Goal: Contribute content

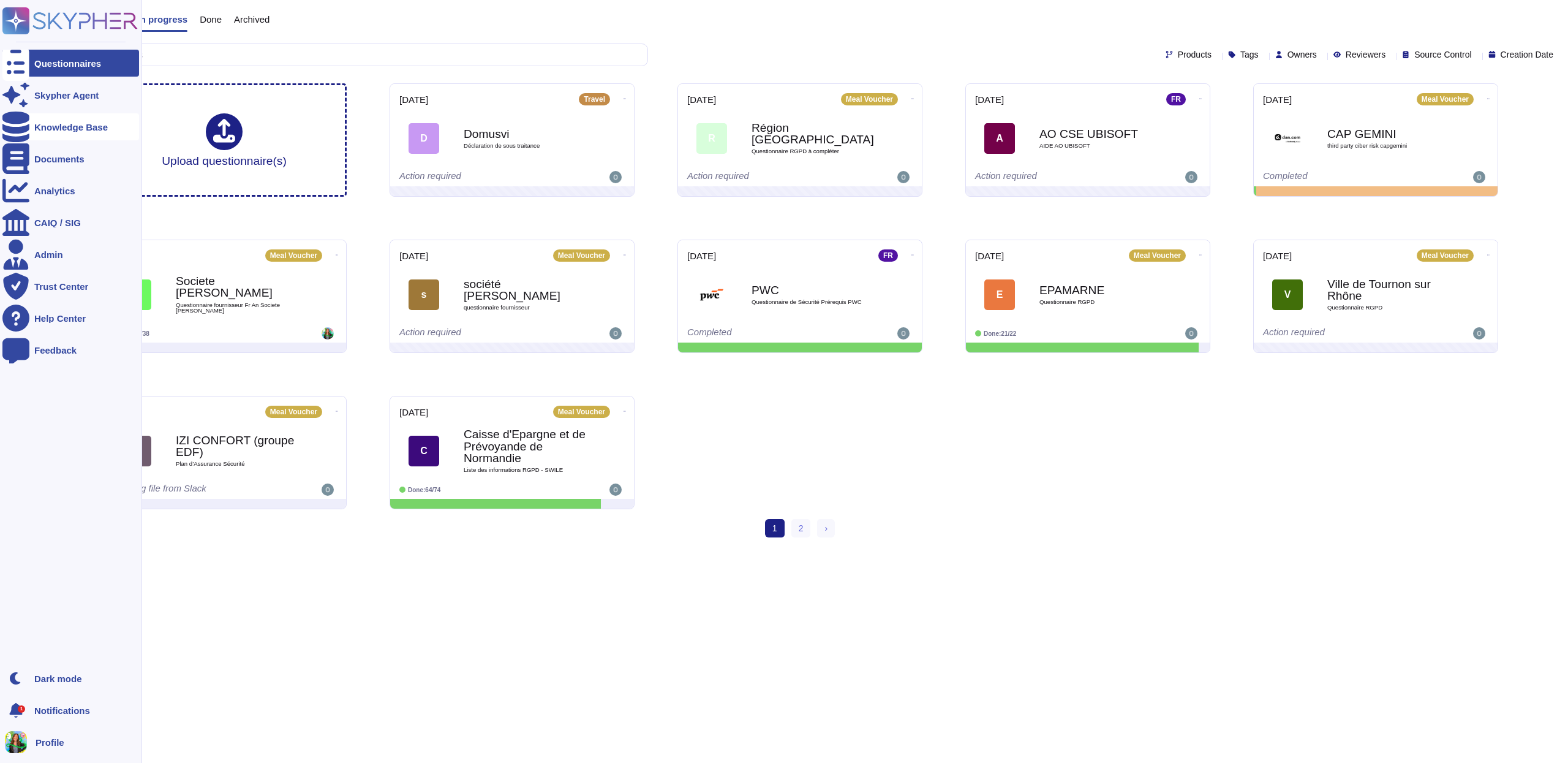
click at [59, 129] on div "Knowledge Base" at bounding box center [71, 127] width 74 height 9
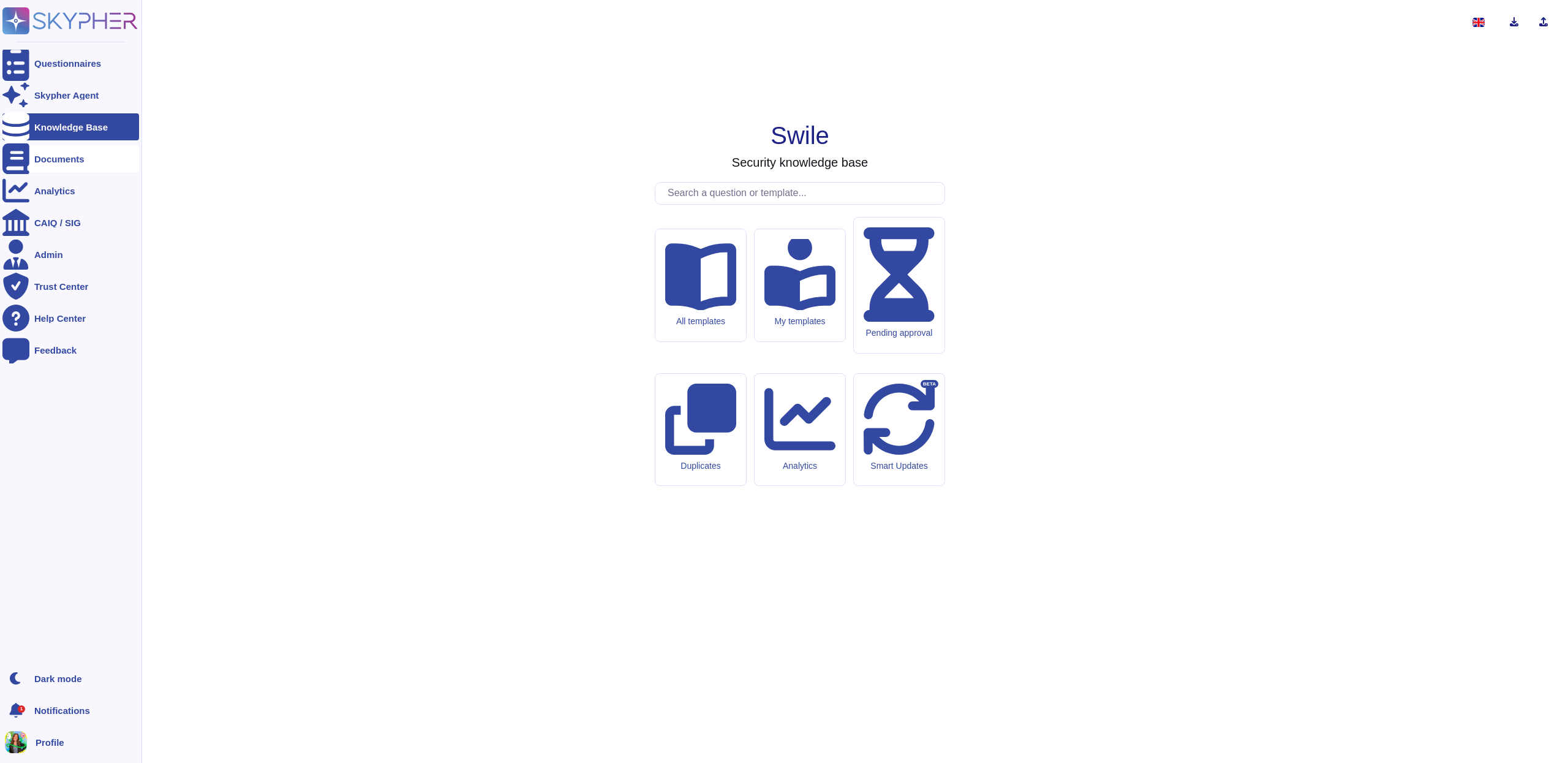
click at [47, 164] on div "Documents" at bounding box center [71, 158] width 136 height 27
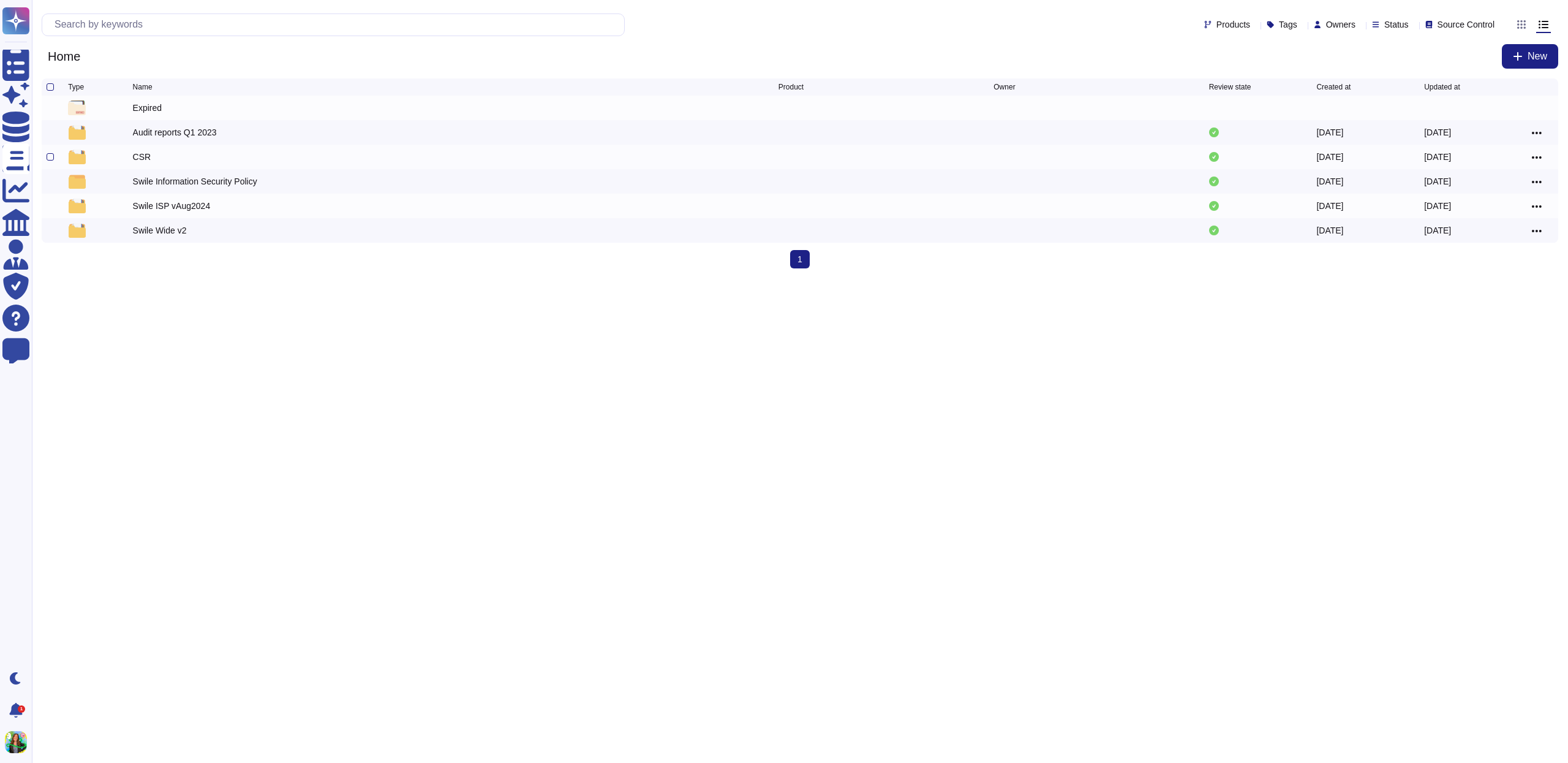
click at [186, 163] on div "CSR" at bounding box center [455, 157] width 646 height 15
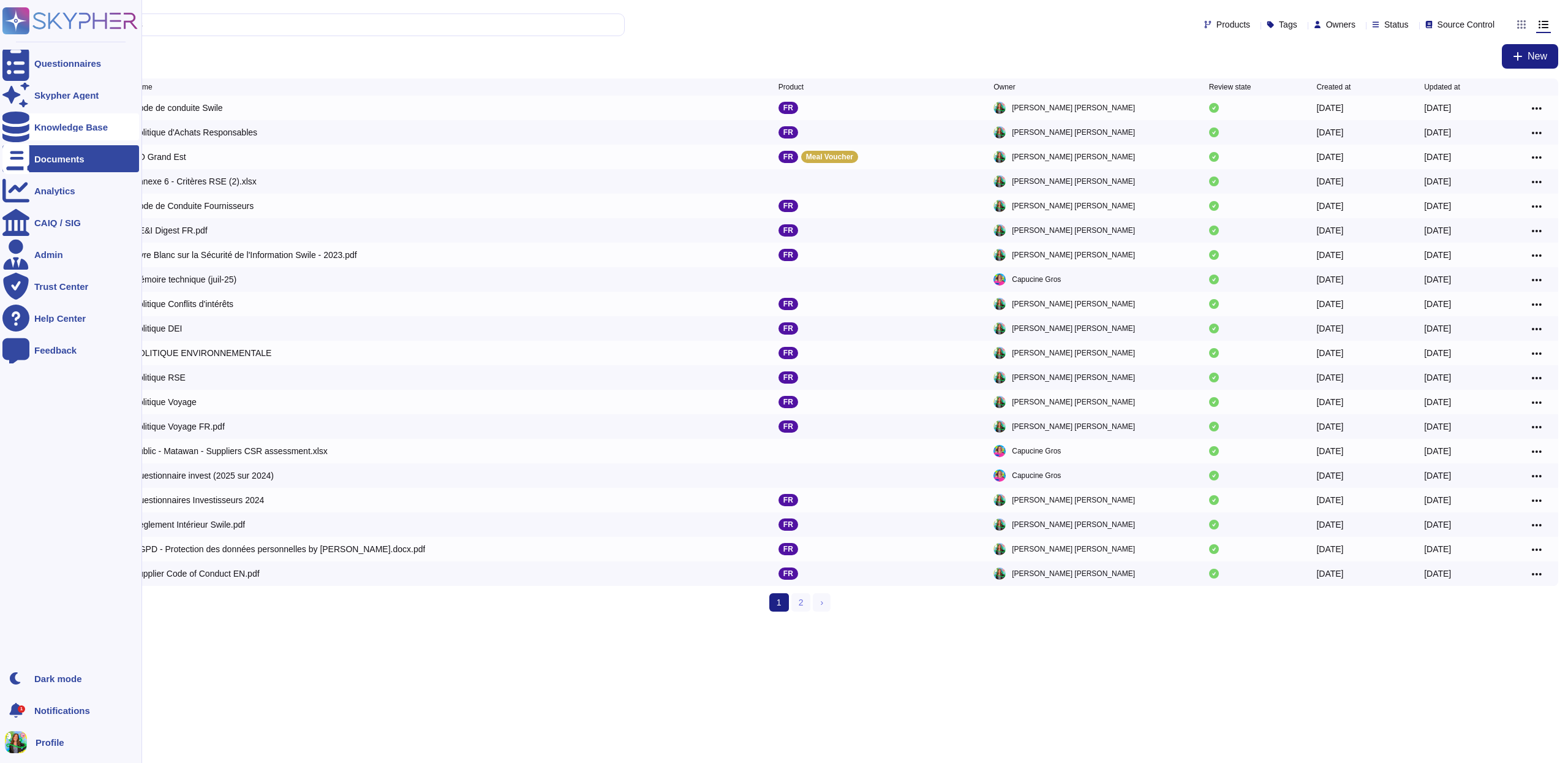
click at [19, 132] on icon at bounding box center [16, 126] width 27 height 31
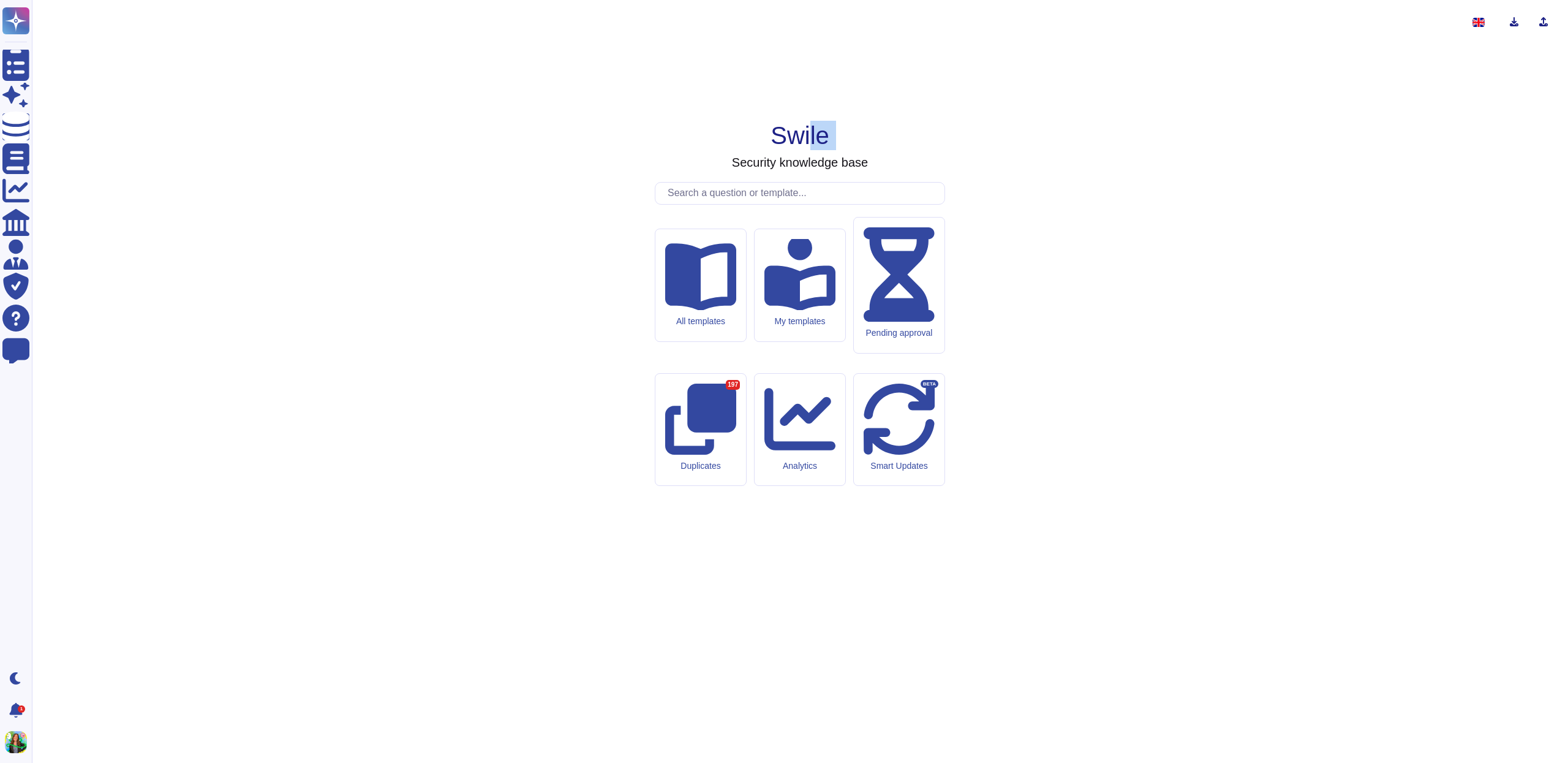
drag, startPoint x: 867, startPoint y: 255, endPoint x: 810, endPoint y: 236, distance: 60.1
click at [810, 236] on div "Swile Security knowledge base All templates My templates Pending approval Dupli…" at bounding box center [800, 381] width 1517 height 743
click at [810, 151] on h1 "Swile" at bounding box center [800, 135] width 59 height 29
click at [777, 151] on h1 "Swile" at bounding box center [800, 135] width 59 height 29
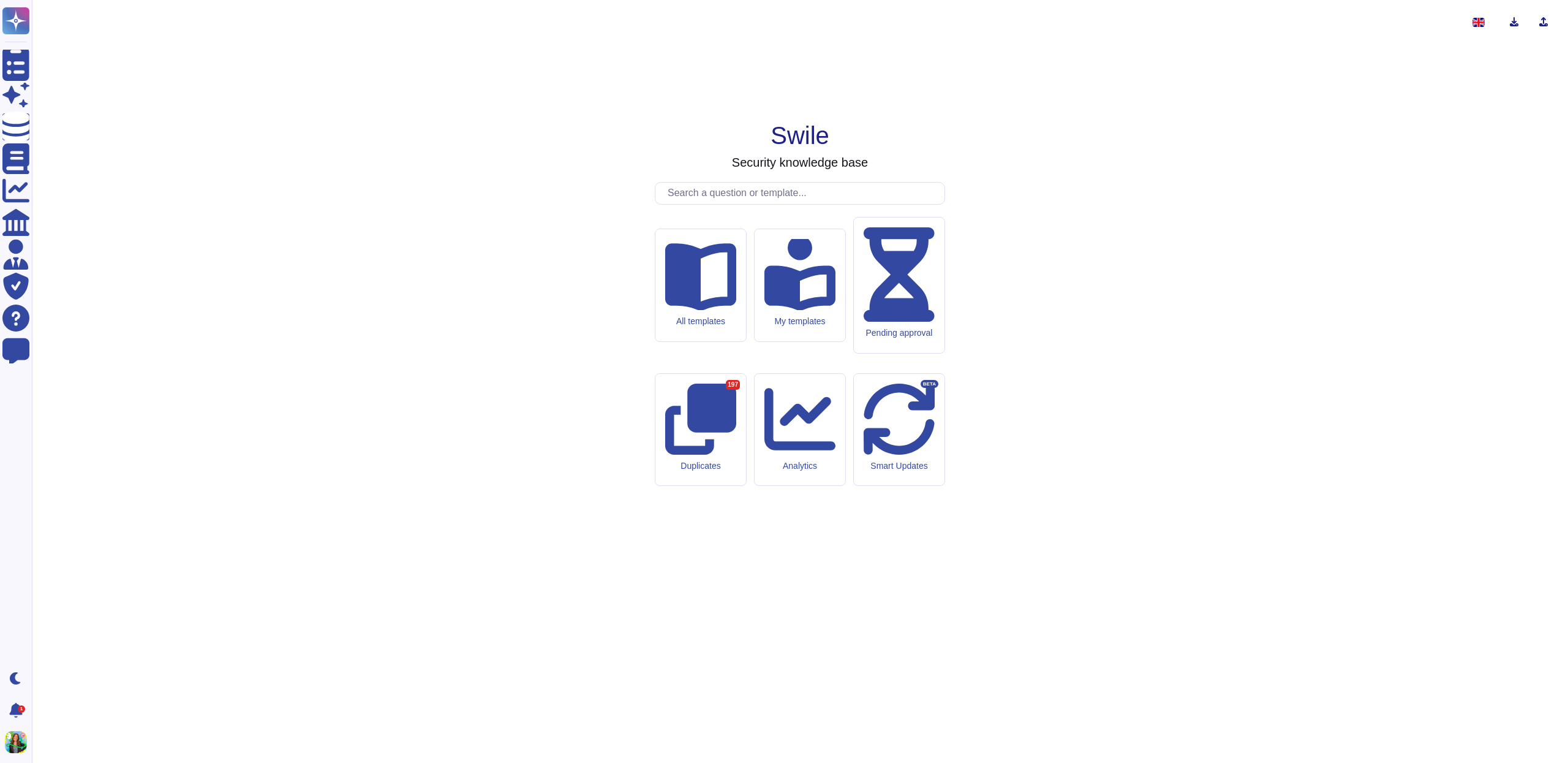
drag, startPoint x: 690, startPoint y: 359, endPoint x: 535, endPoint y: 353, distance: 155.1
click at [536, 351] on div "Swile Security knowledge base All templates My templates Pending approval Dupli…" at bounding box center [800, 381] width 1517 height 743
click at [535, 353] on div "Swile Security knowledge base All templates My templates Pending approval Dupli…" at bounding box center [800, 381] width 1517 height 743
click at [695, 311] on icon at bounding box center [700, 277] width 72 height 68
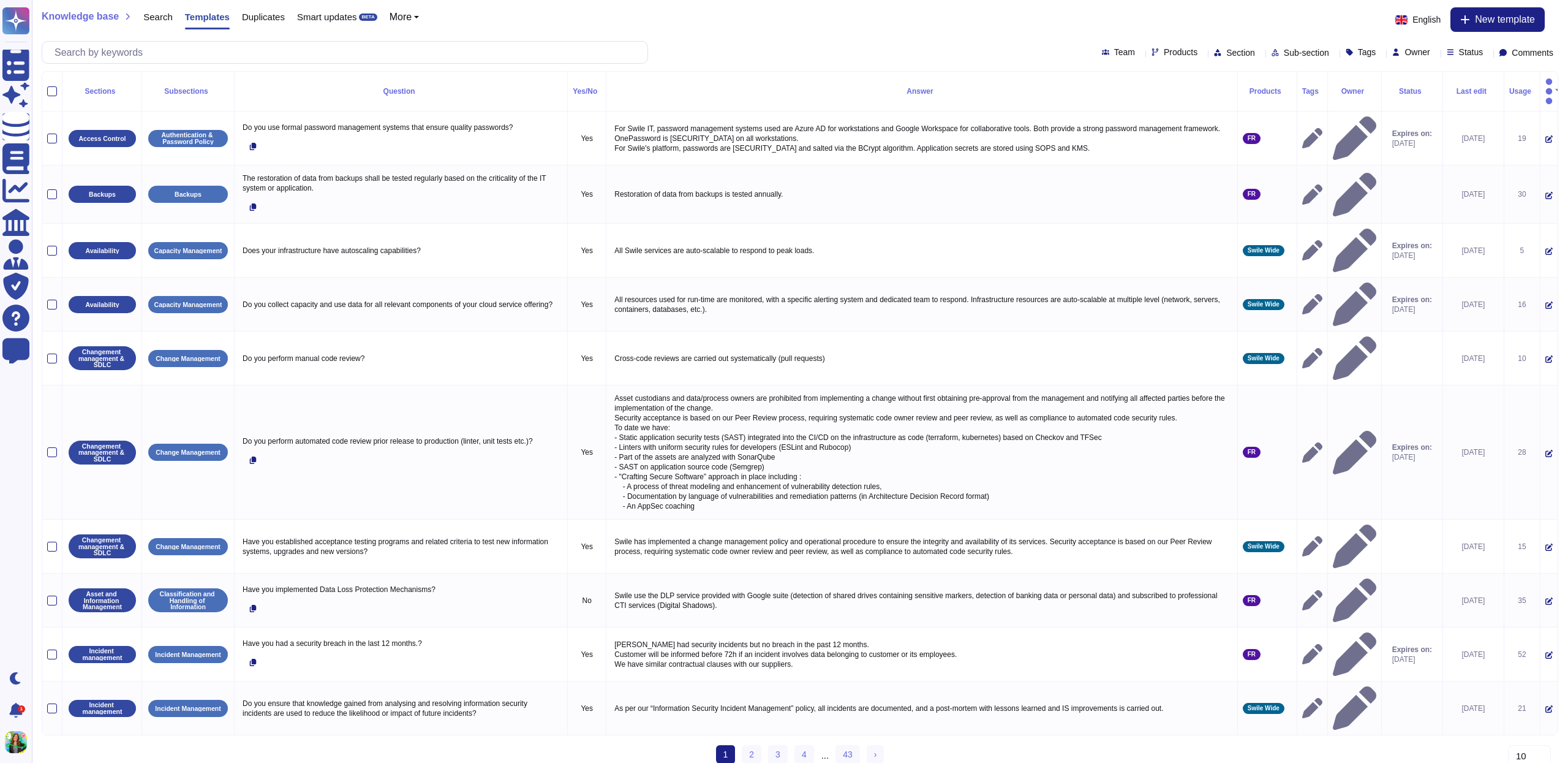
click at [362, 741] on html "Questionnaires Skypher Agent Knowledge Base Documents Analytics CAIQ / SIG Admi…" at bounding box center [784, 387] width 1568 height 775
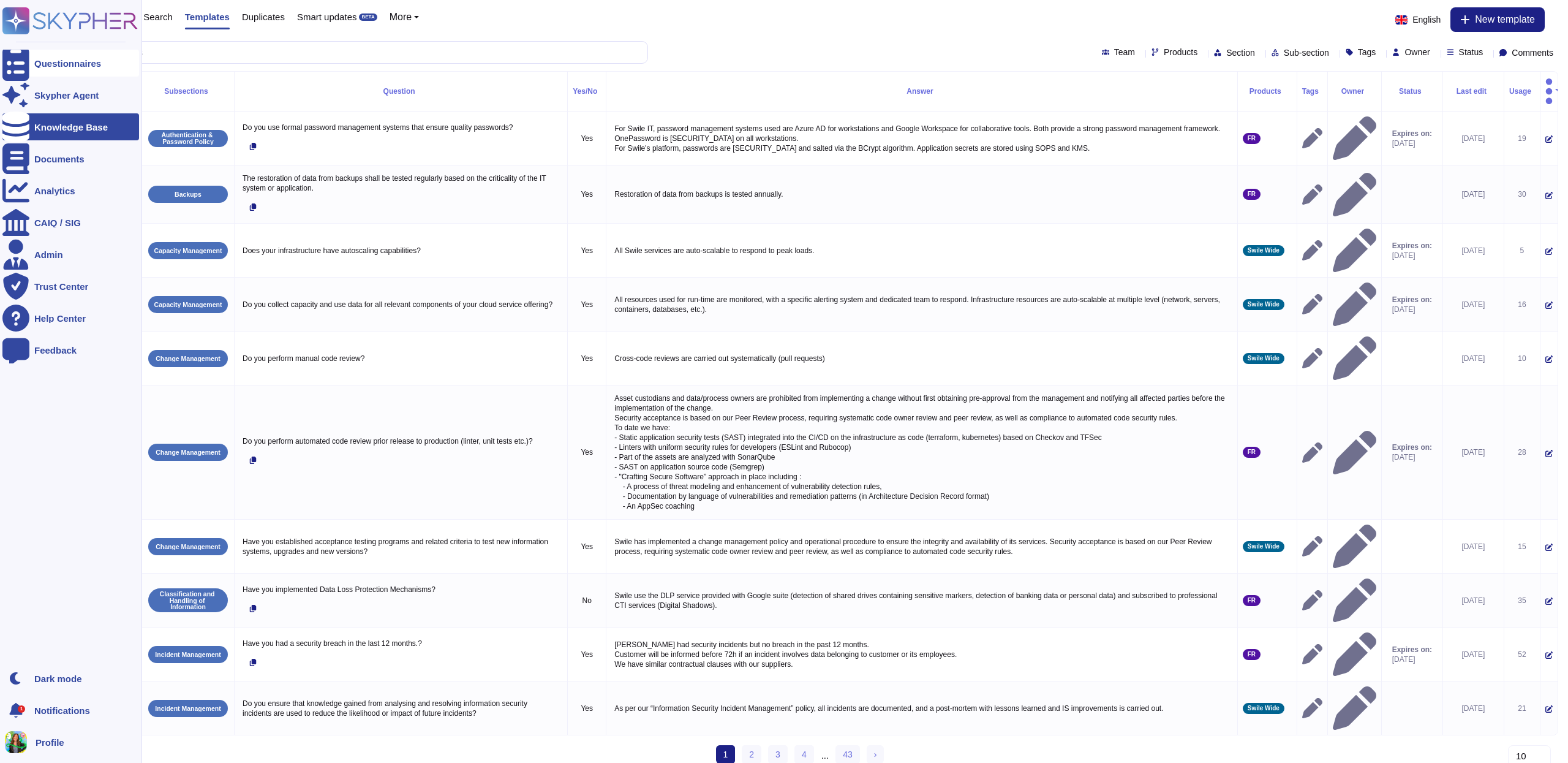
click at [74, 65] on div "Questionnaires" at bounding box center [67, 64] width 66 height 9
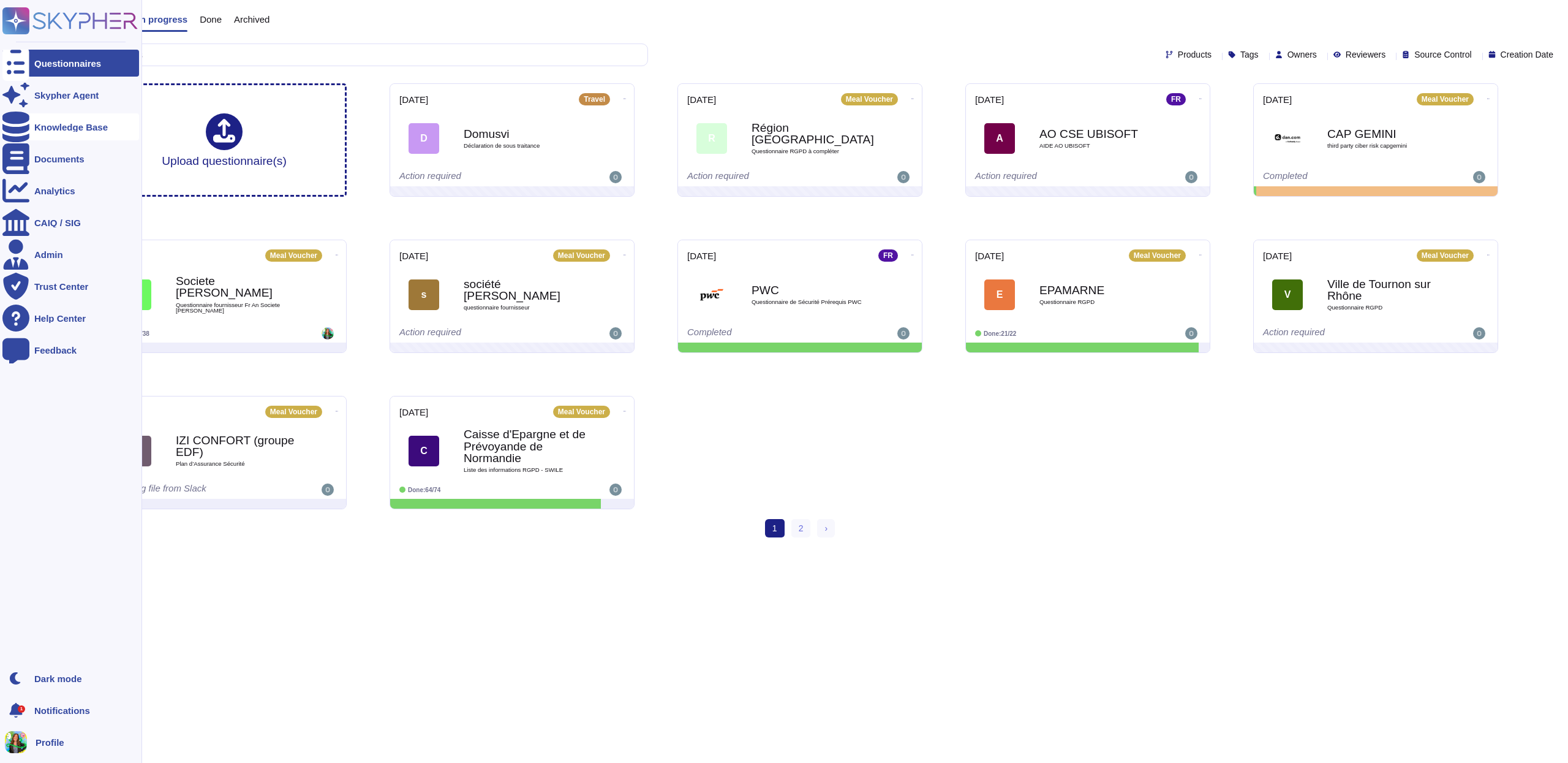
click at [97, 128] on div "Knowledge Base" at bounding box center [71, 127] width 74 height 9
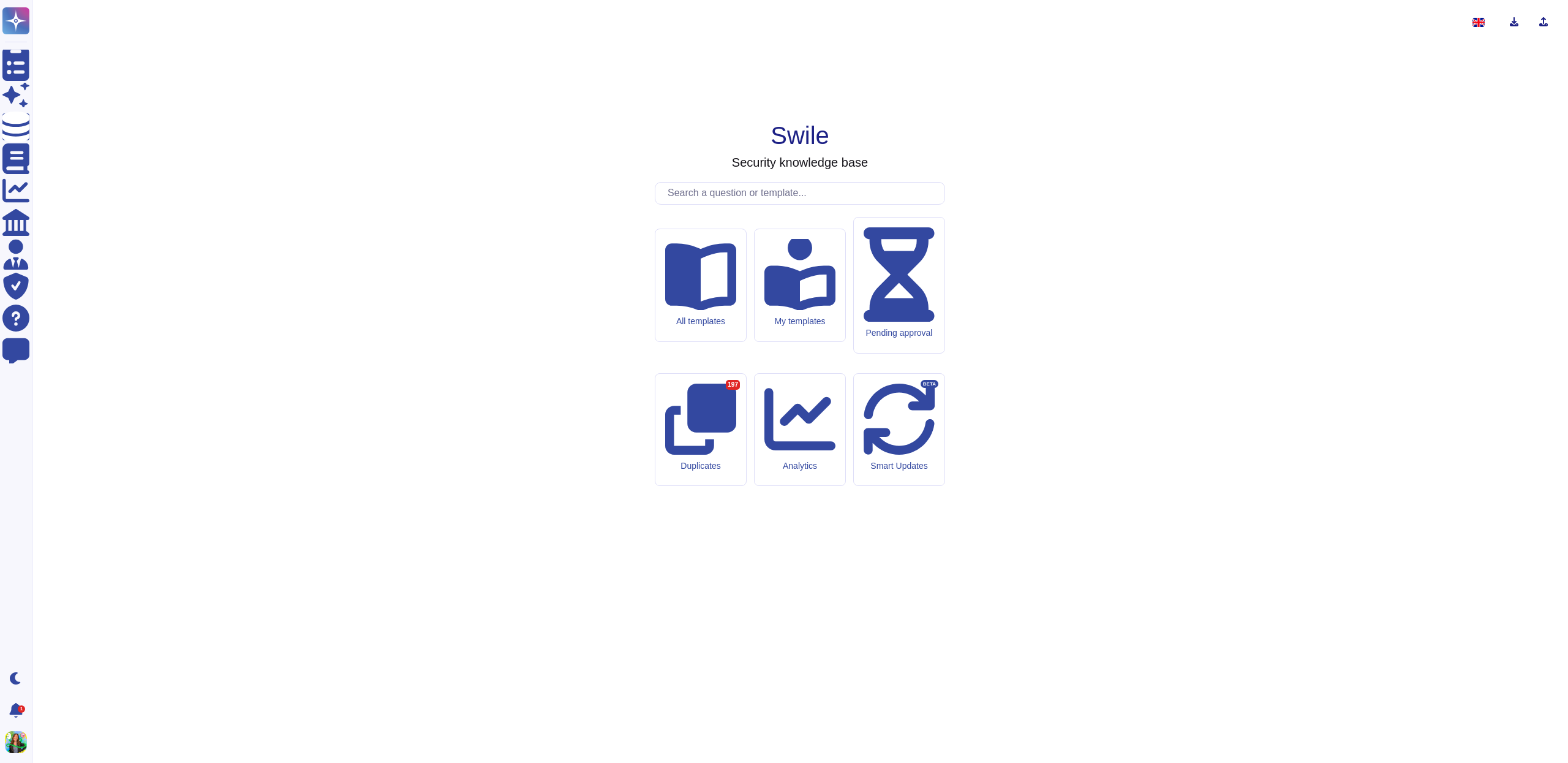
click at [764, 204] on input "text" at bounding box center [803, 193] width 283 height 22
click at [711, 342] on div "All templates" at bounding box center [701, 285] width 92 height 113
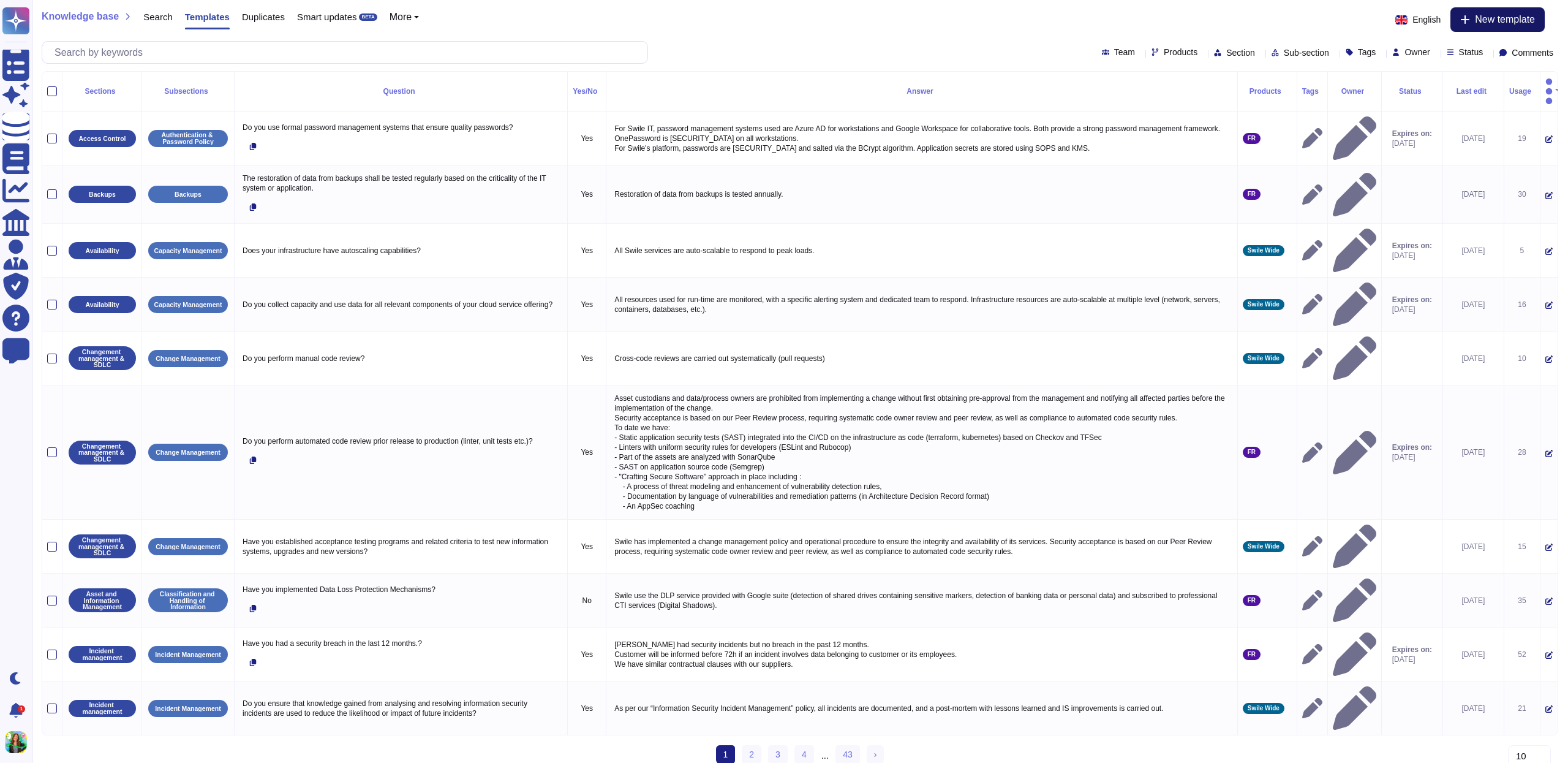
click at [1484, 15] on span "New template" at bounding box center [1505, 20] width 60 height 9
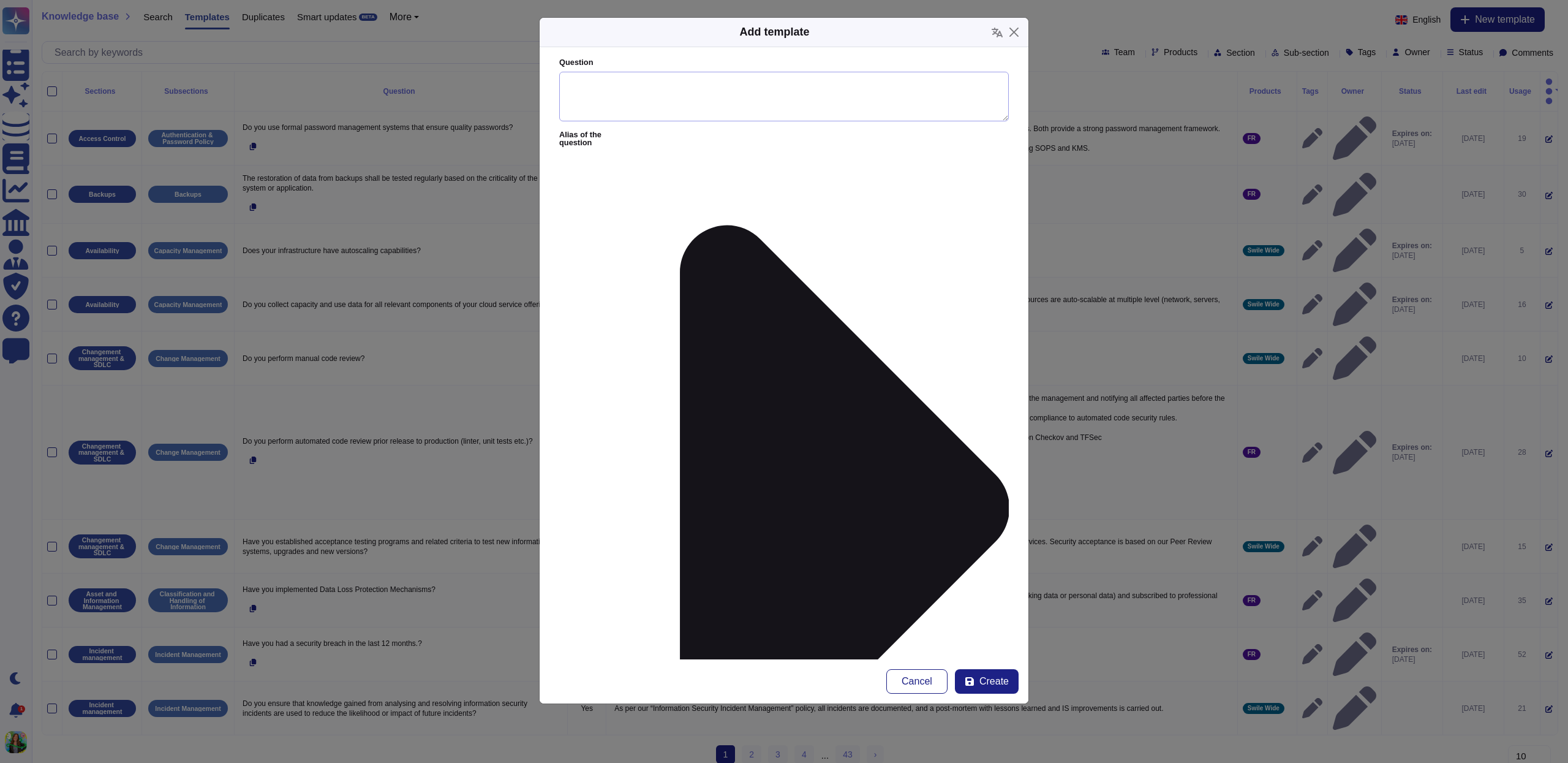
click at [620, 99] on textarea "Question" at bounding box center [784, 97] width 449 height 50
click at [620, 100] on textarea "Question" at bounding box center [784, 97] width 449 height 50
